Goal: Information Seeking & Learning: Learn about a topic

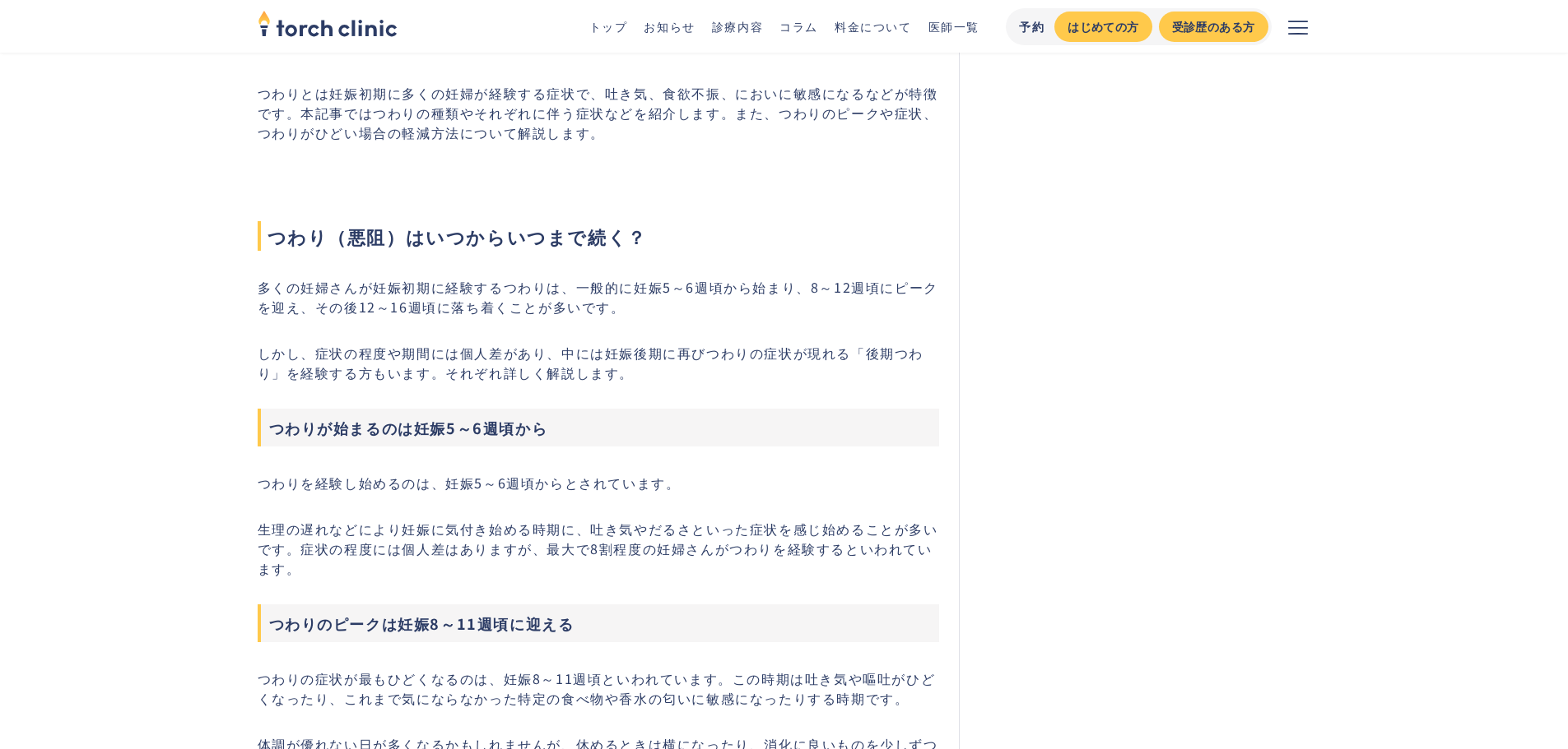
scroll to position [576, 0]
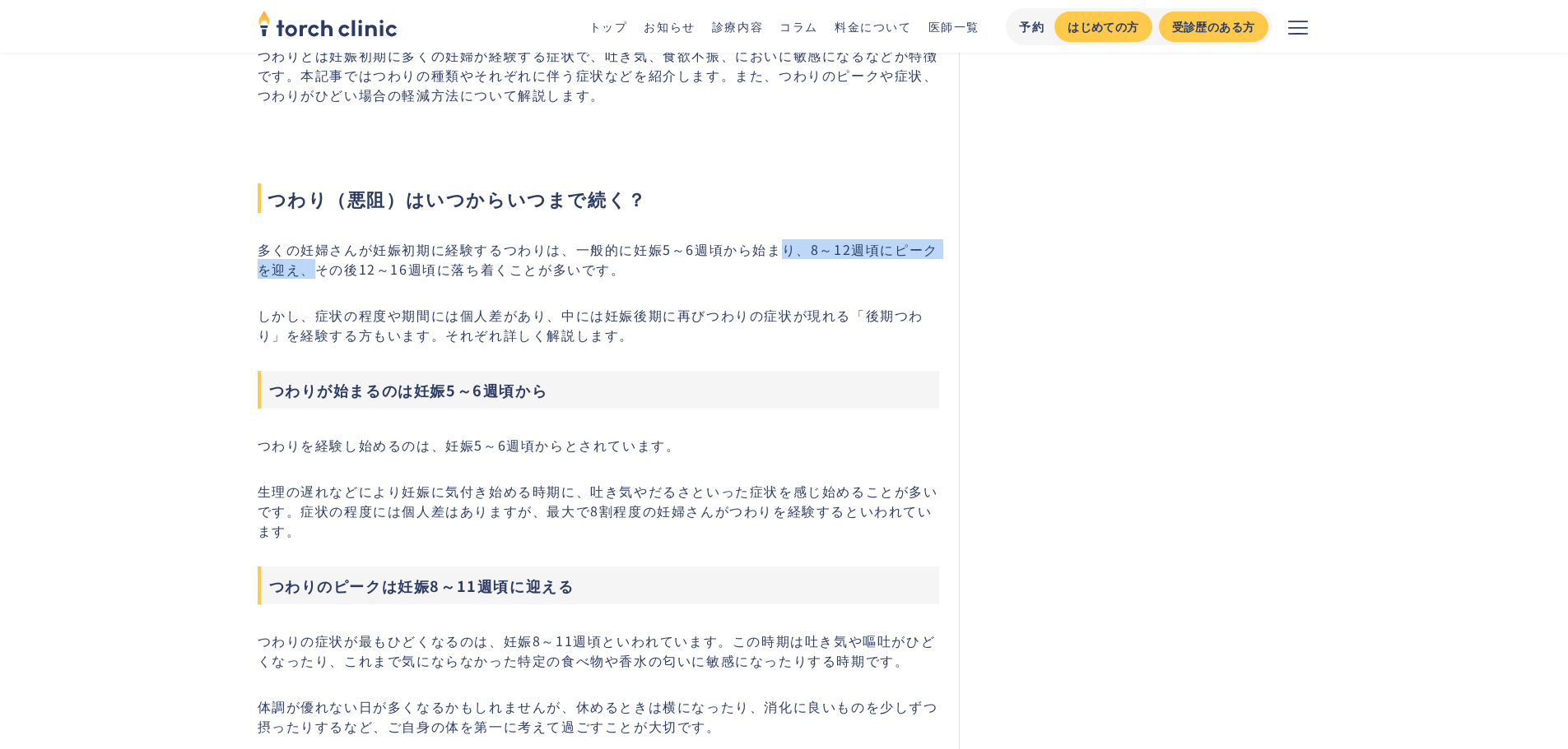
drag, startPoint x: 417, startPoint y: 432, endPoint x: 703, endPoint y: 437, distance: 286.0
click at [703, 279] on p "多くの妊婦さんが妊娠初期に経験するつわりは、一般的に妊娠5～6週頃から始まり、8～12週頃にピークを迎え、その後12～16週頃に落ち着くことが多いです。" at bounding box center [598, 259] width 682 height 39
click at [591, 279] on p "多くの妊婦さんが妊娠初期に経験するつわりは、一般的に妊娠5～6週頃から始まり、8～12週頃にピークを迎え、その後12～16週頃に落ち着くことが多いです。" at bounding box center [598, 259] width 682 height 39
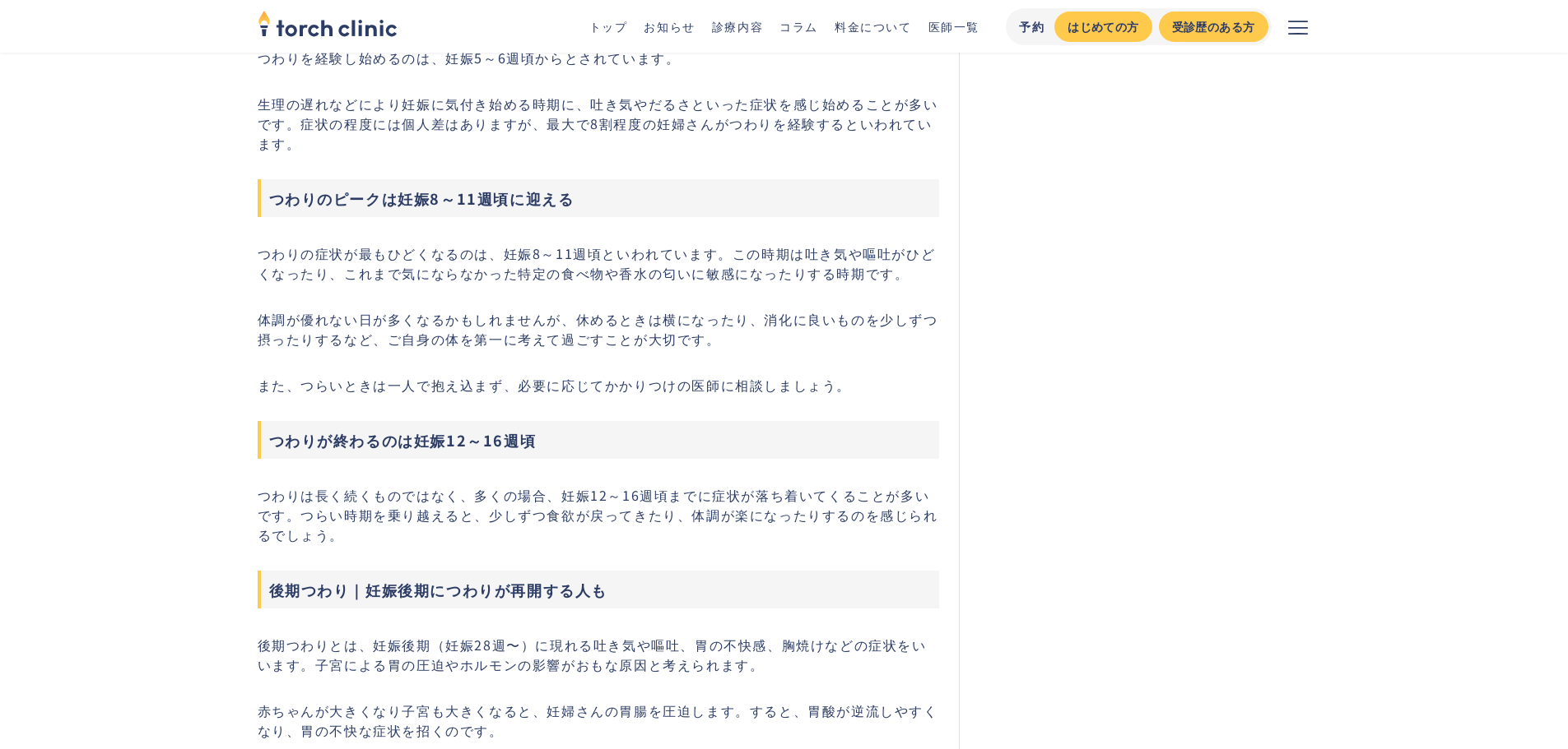
scroll to position [987, 0]
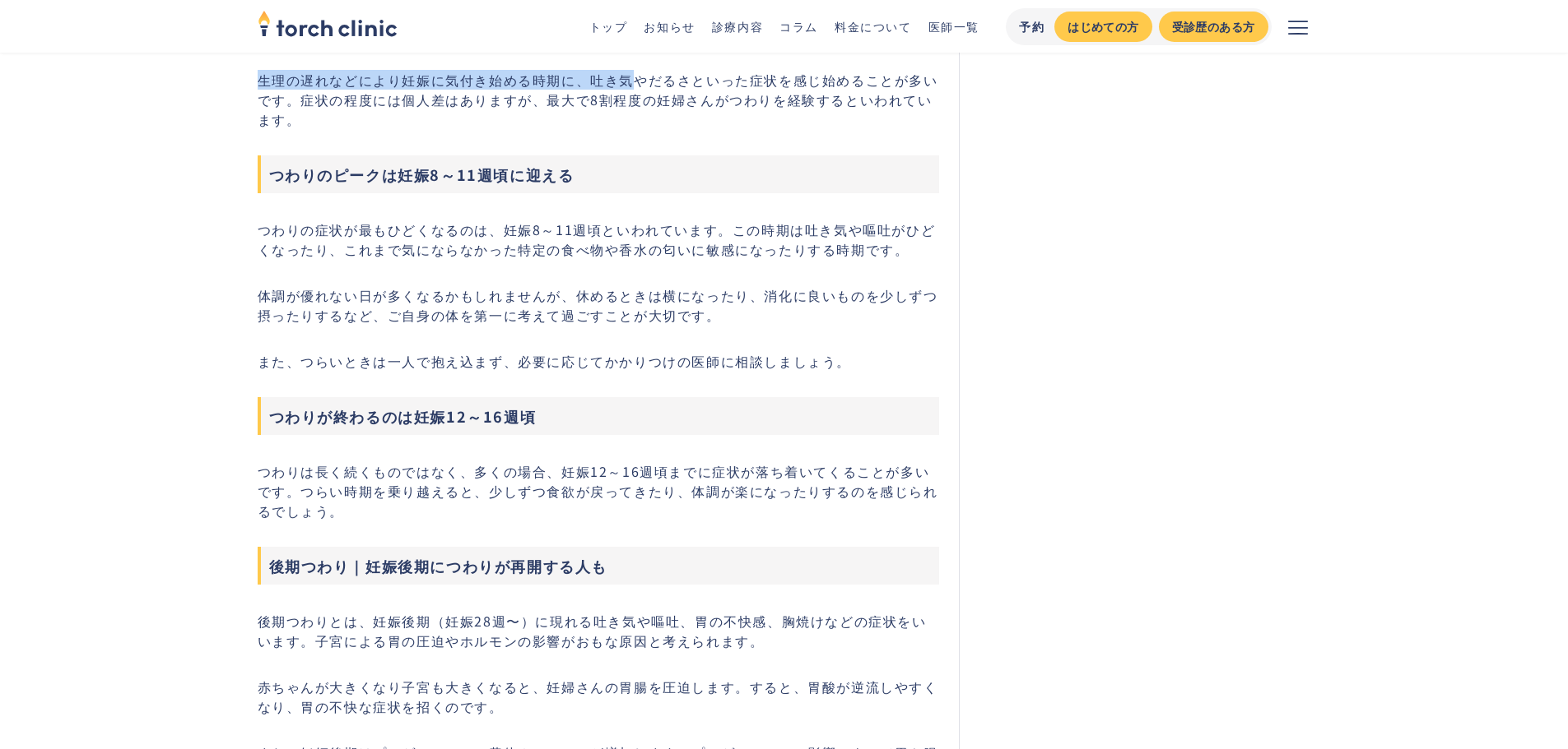
drag, startPoint x: 247, startPoint y: 266, endPoint x: 782, endPoint y: 320, distance: 537.7
click at [783, 129] on p "生理の遅れなどにより妊娠に気付き始める時期に、吐き気やだるさといった症状を感じ始めることが多いです。症状の程度には個人差はありますが、最大で8割程度の妊婦さん…" at bounding box center [598, 100] width 682 height 60
click at [505, 129] on p "生理の遅れなどにより妊娠に気付き始める時期に、吐き気やだるさといった症状を感じ始めることが多いです。症状の程度には個人差はありますが、最大で8割程度の妊婦さん…" at bounding box center [598, 100] width 682 height 60
click at [686, 129] on p "生理の遅れなどにより妊娠に気付き始める時期に、吐き気やだるさといった症状を感じ始めることが多いです。症状の程度には個人差はありますが、最大で8割程度の妊婦さん…" at bounding box center [598, 100] width 682 height 60
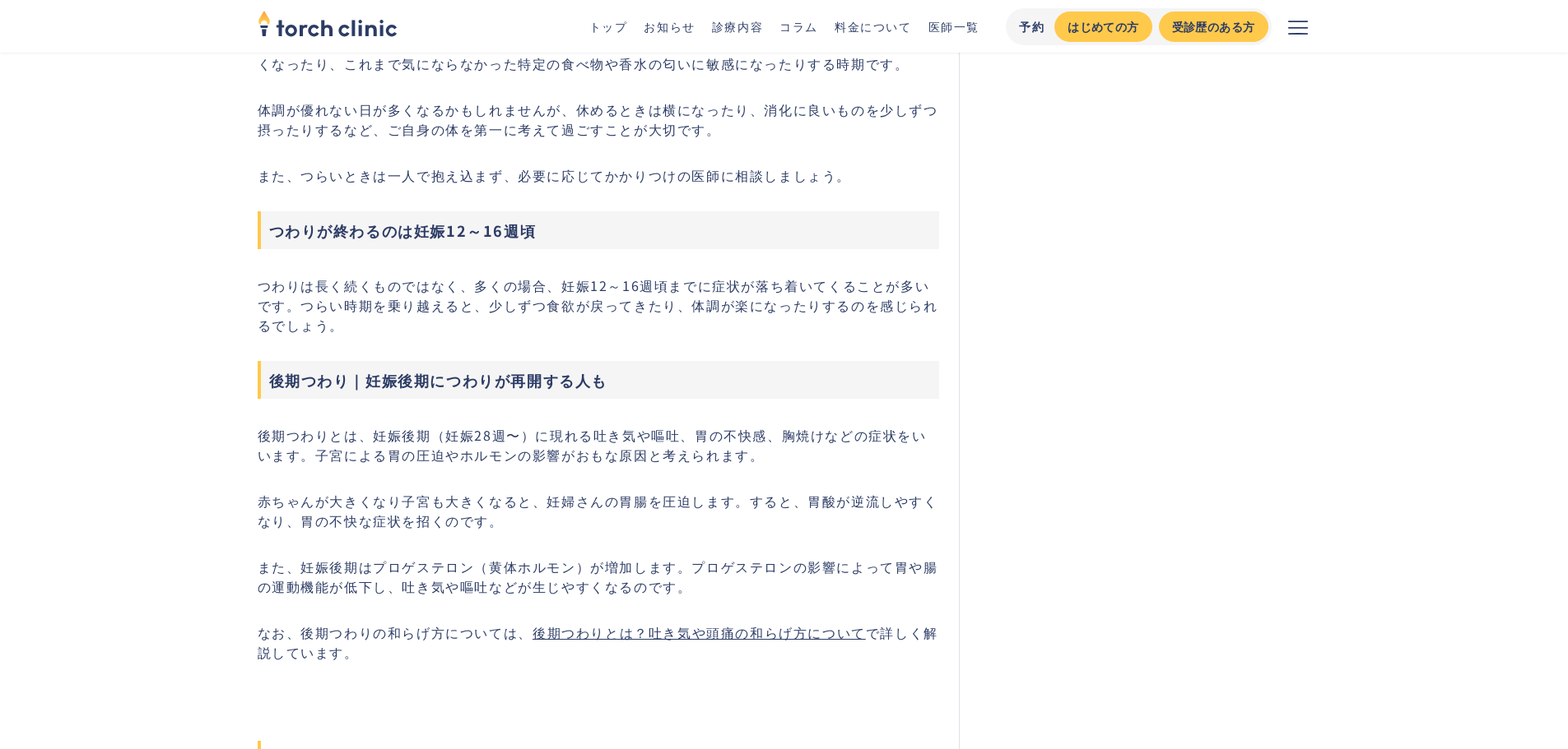
scroll to position [1234, 0]
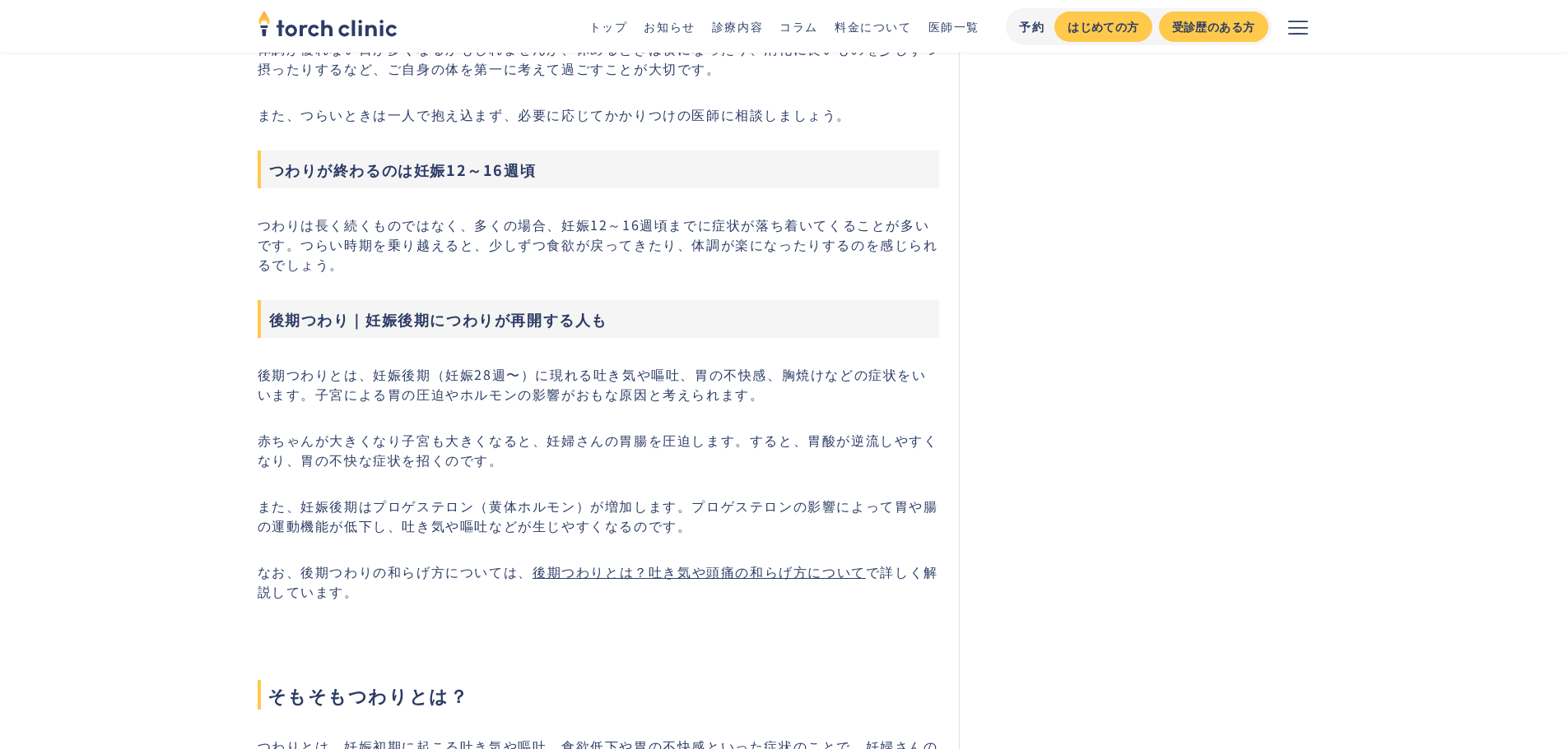
drag, startPoint x: 256, startPoint y: 291, endPoint x: 379, endPoint y: 376, distance: 149.5
drag, startPoint x: 379, startPoint y: 371, endPoint x: 237, endPoint y: 287, distance: 165.0
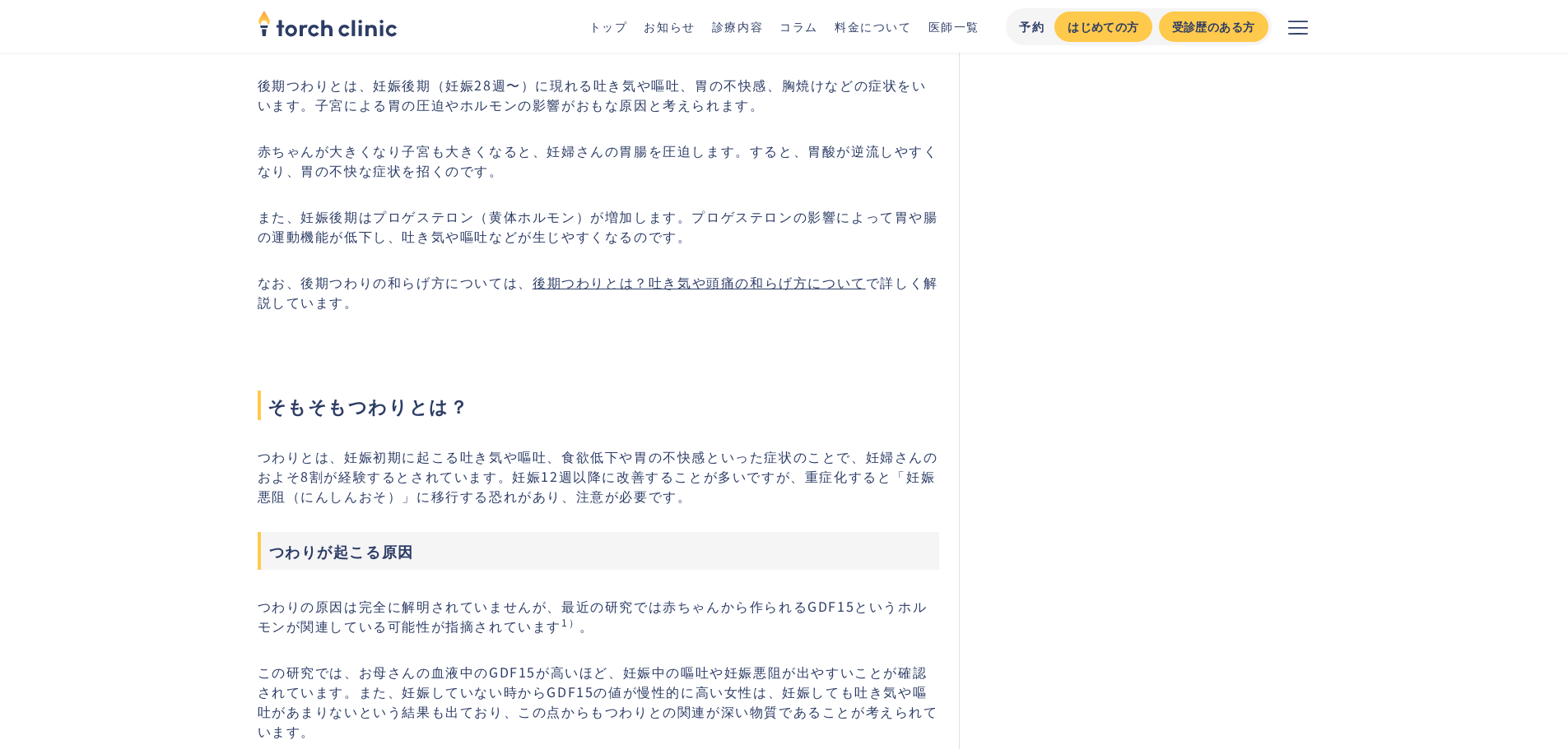
scroll to position [1563, 0]
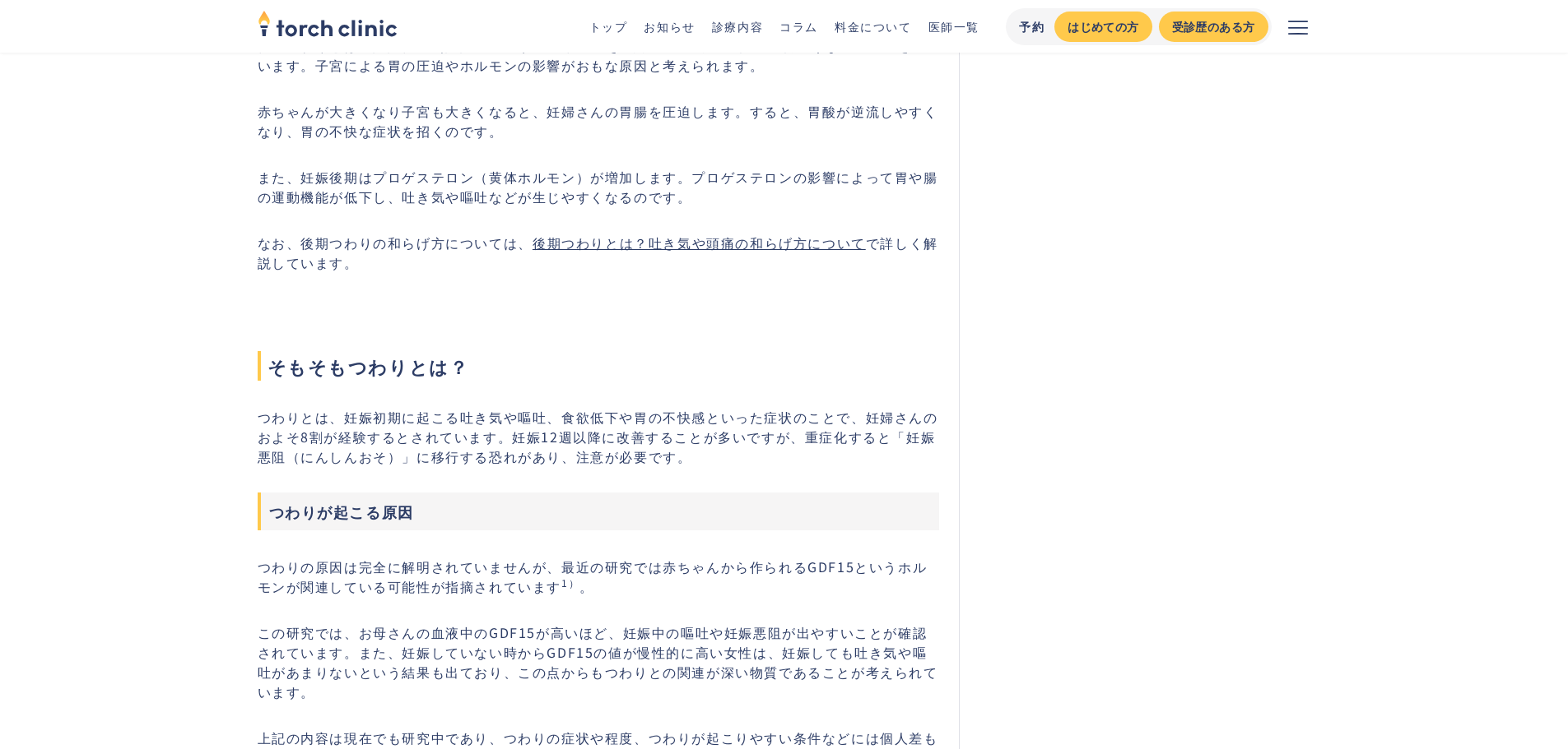
drag, startPoint x: 265, startPoint y: 334, endPoint x: 555, endPoint y: 436, distance: 307.4
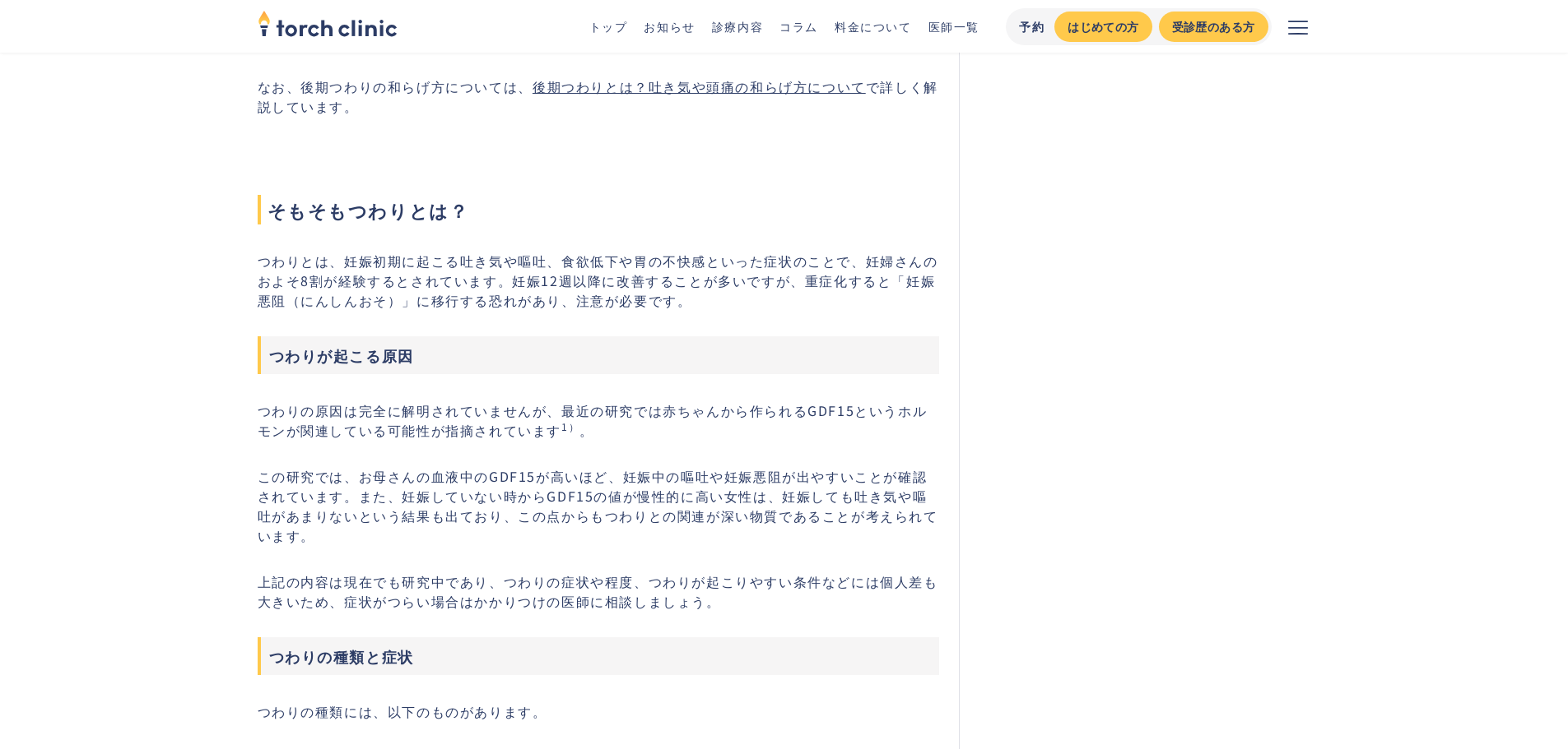
scroll to position [1728, 0]
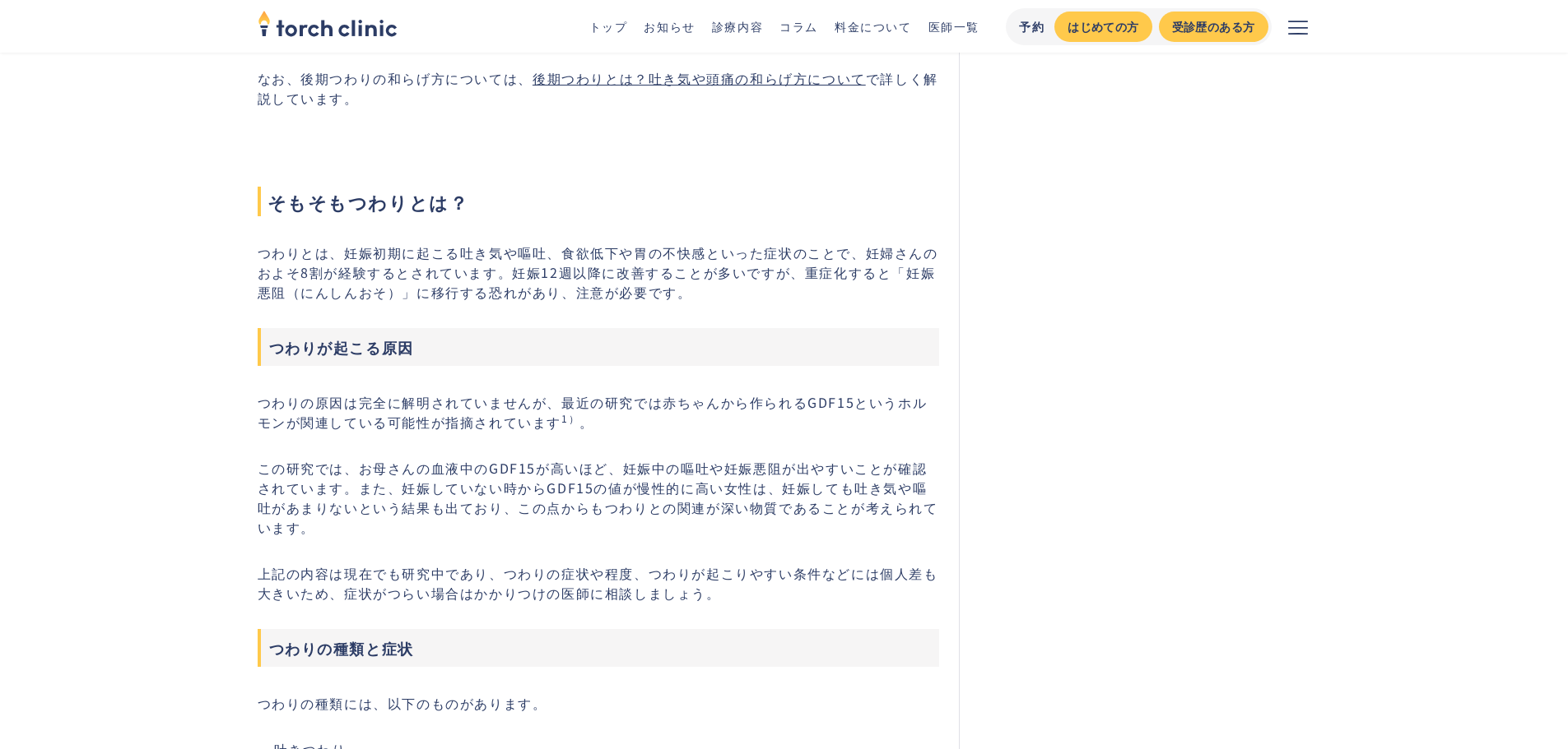
drag, startPoint x: 260, startPoint y: 368, endPoint x: 806, endPoint y: 445, distance: 551.4
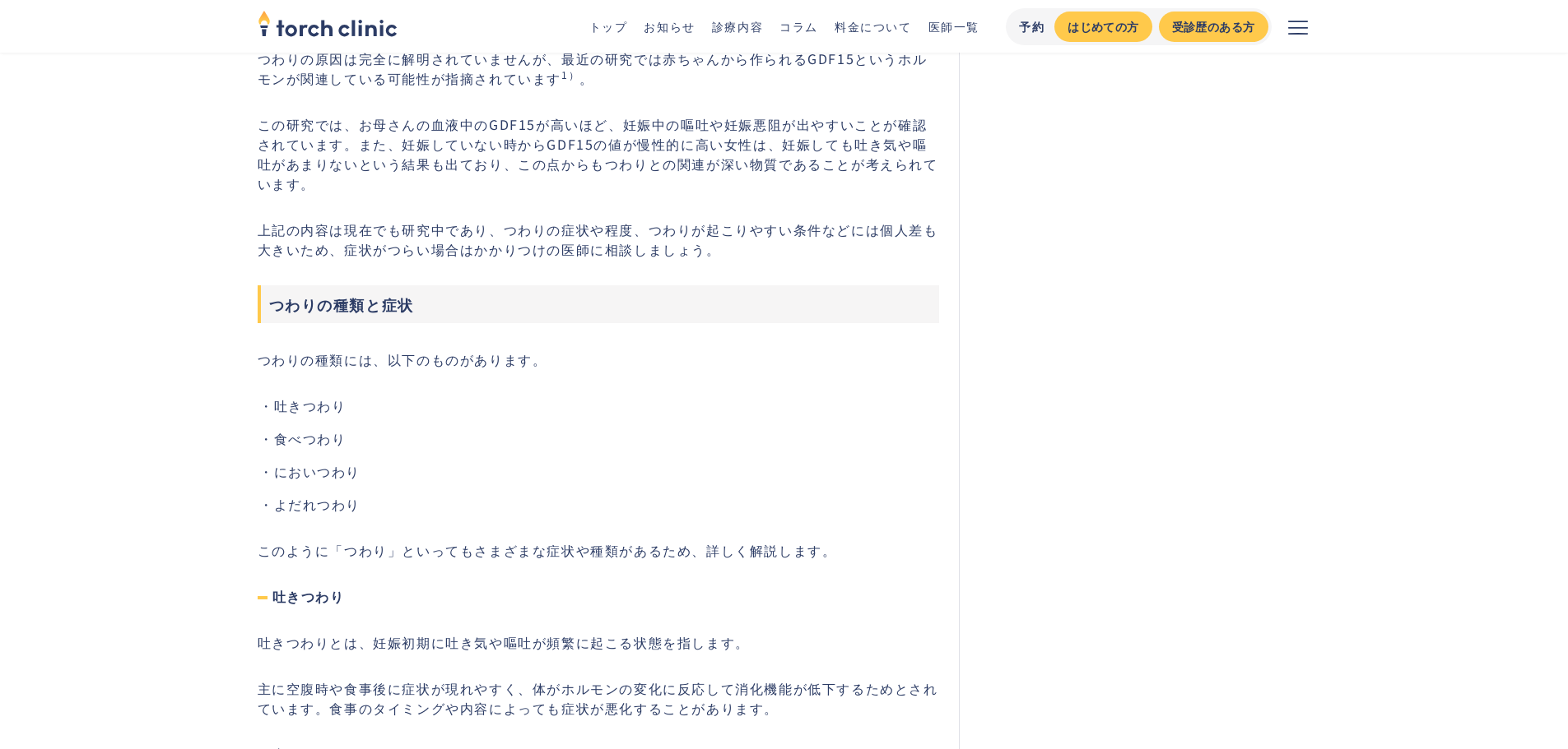
scroll to position [2385, 0]
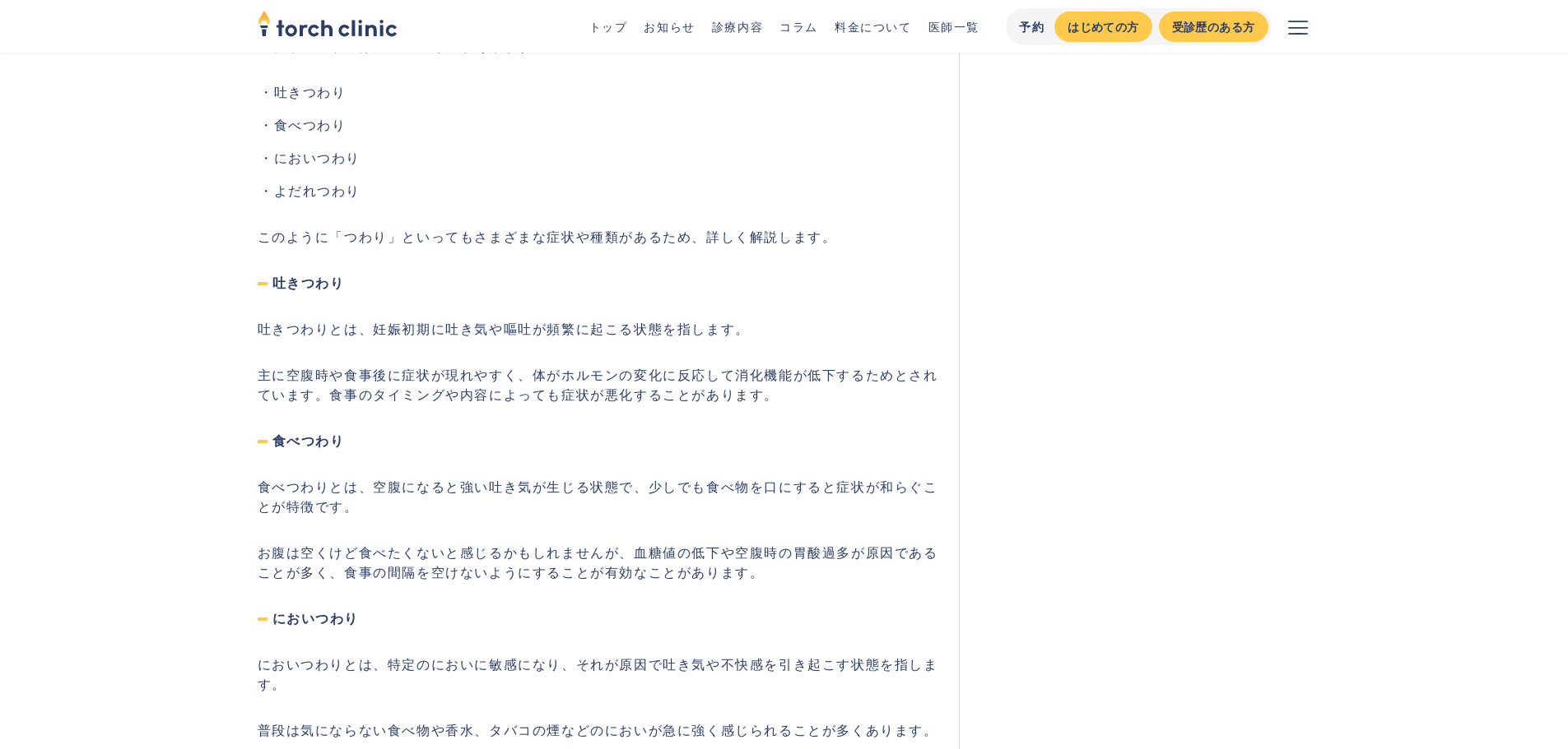
drag, startPoint x: 247, startPoint y: 240, endPoint x: 573, endPoint y: 348, distance: 343.4
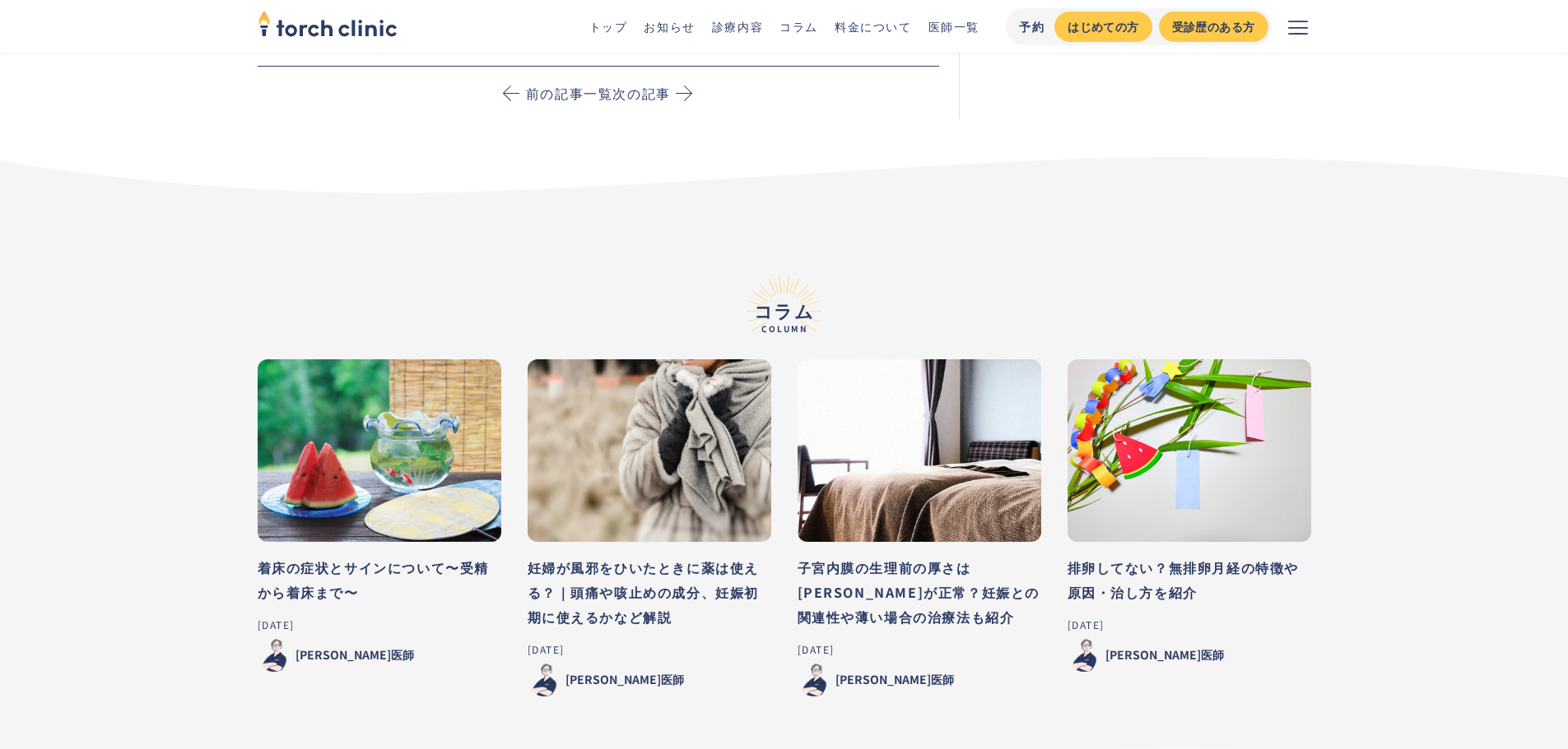
scroll to position [7486, 0]
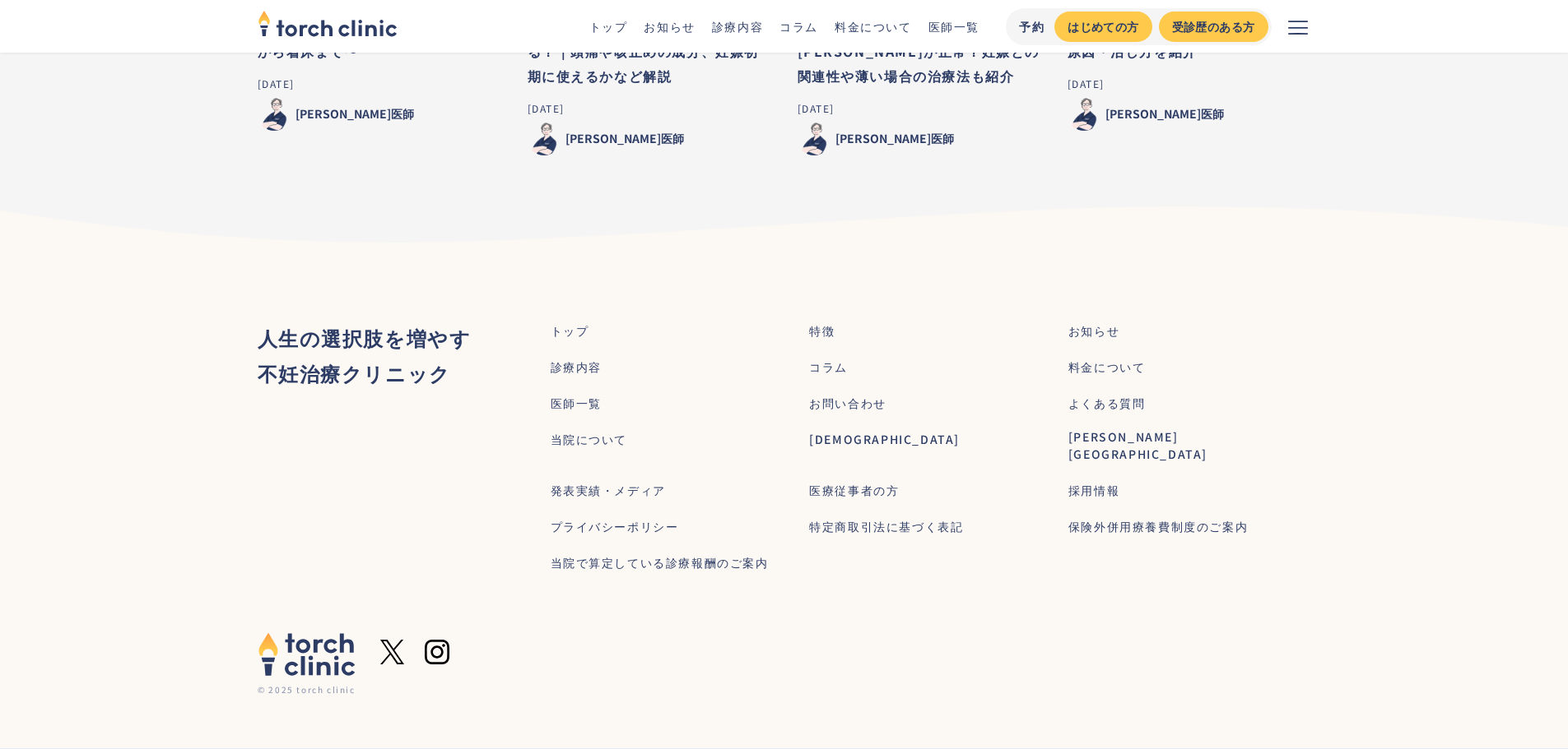
drag, startPoint x: 637, startPoint y: 263, endPoint x: 693, endPoint y: 486, distance: 229.9
